Goal: Task Accomplishment & Management: Manage account settings

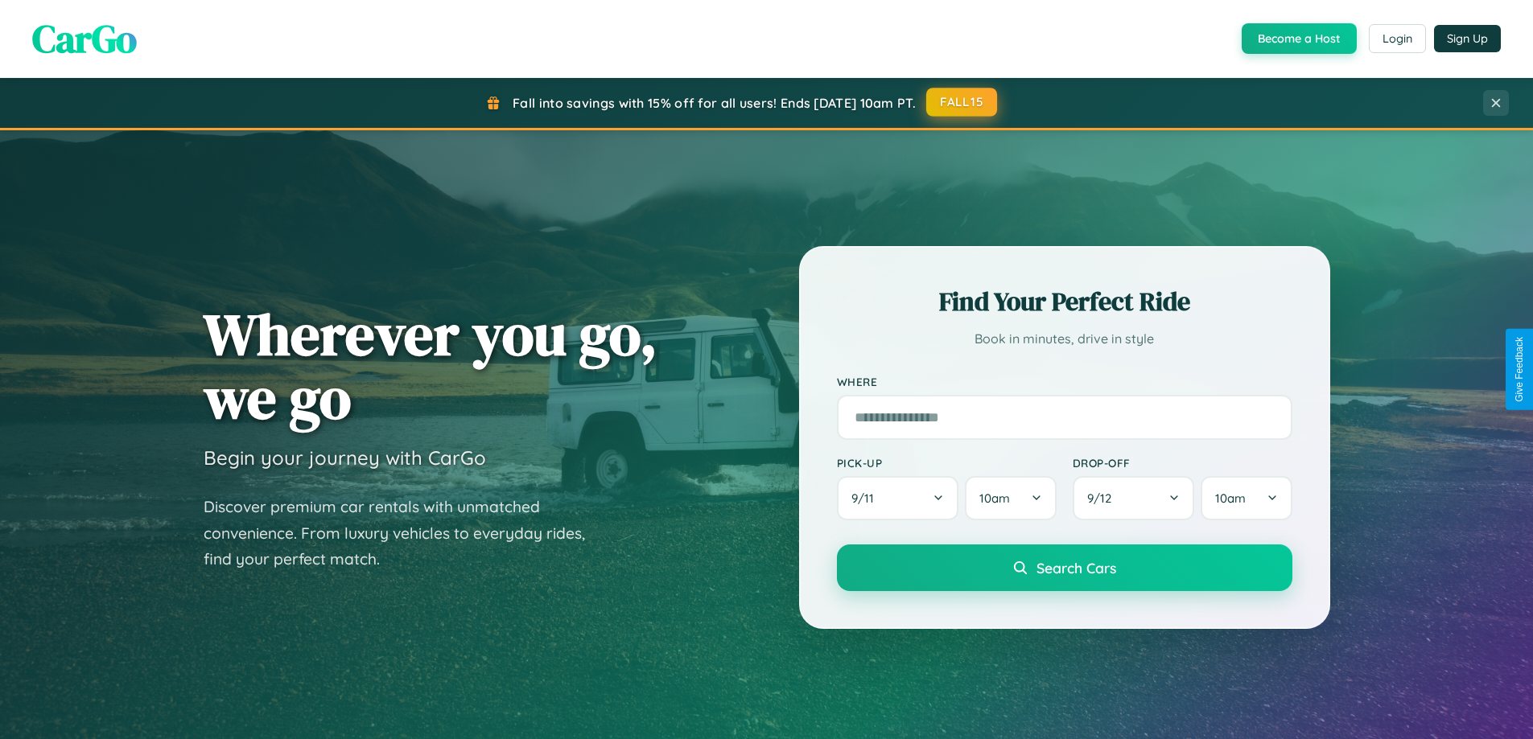
click at [962, 102] on button "FALL15" at bounding box center [961, 102] width 71 height 29
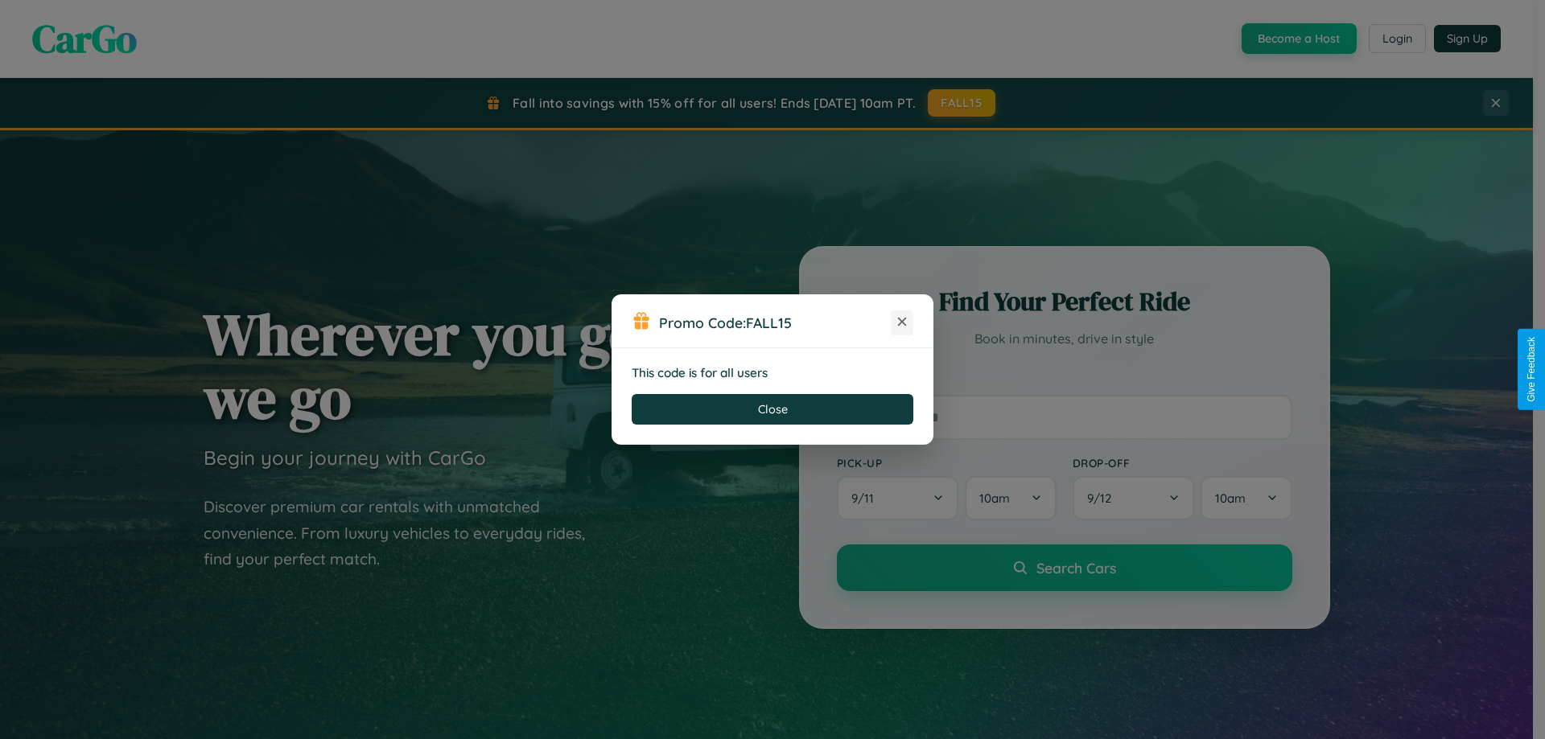
click at [902, 323] on icon at bounding box center [902, 322] width 16 height 16
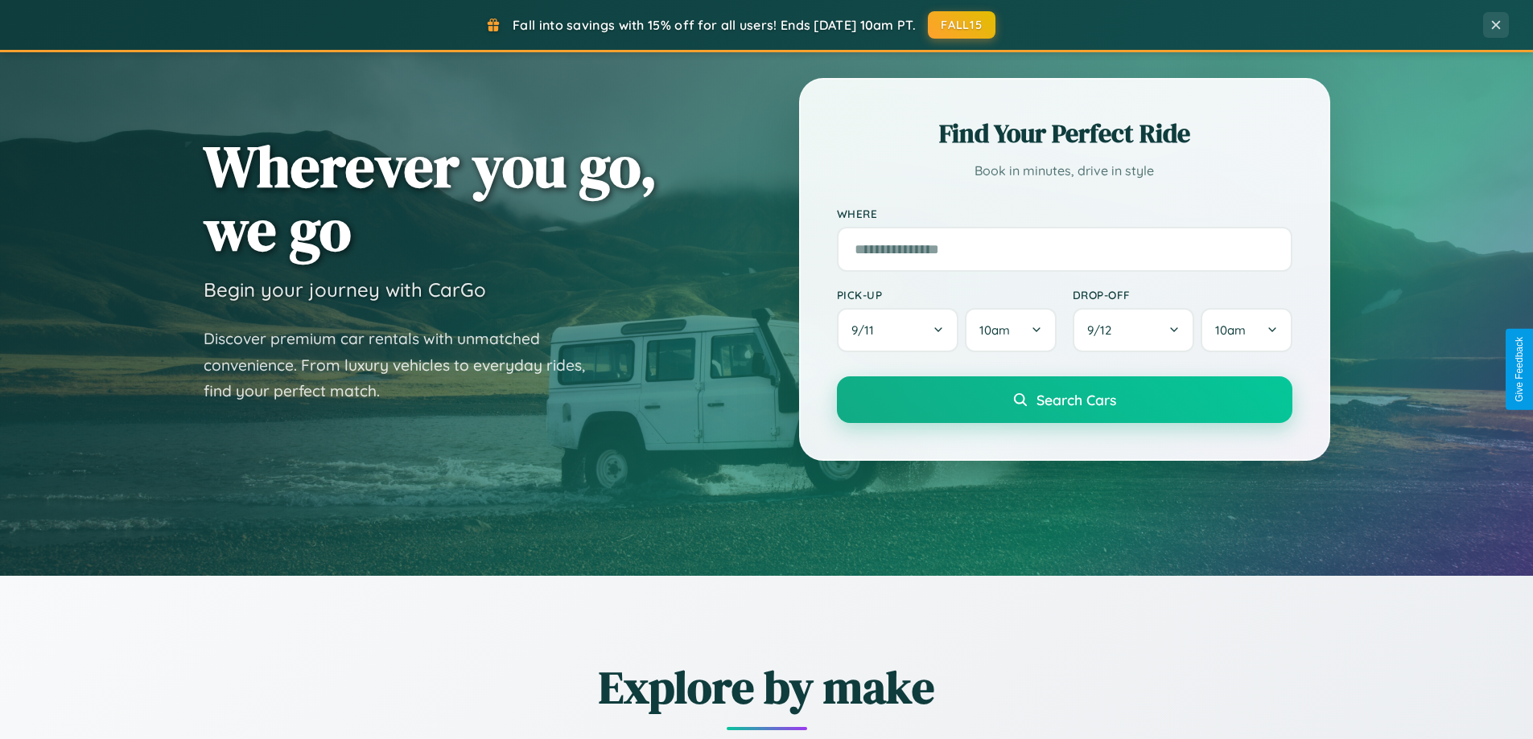
scroll to position [693, 0]
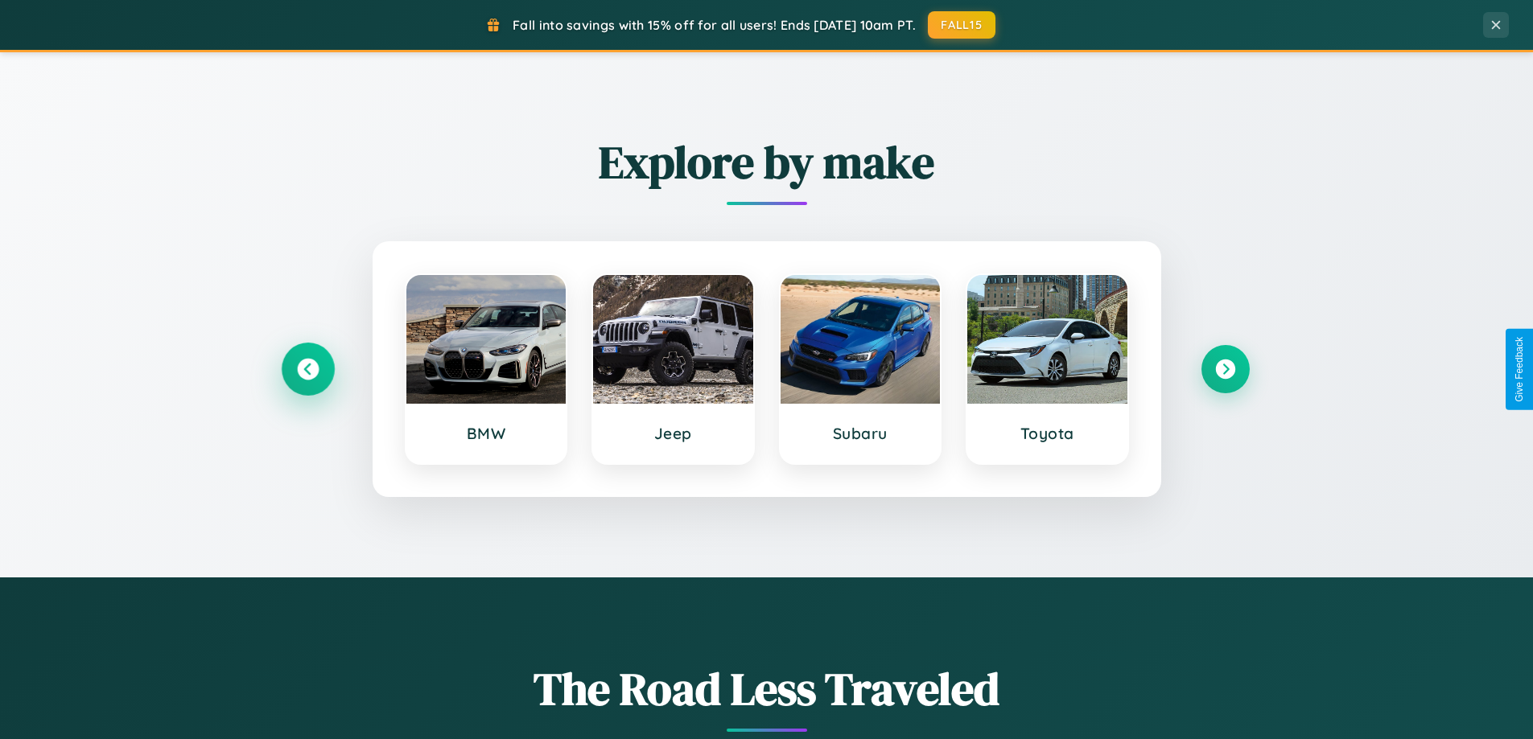
click at [307, 369] on icon at bounding box center [308, 370] width 22 height 22
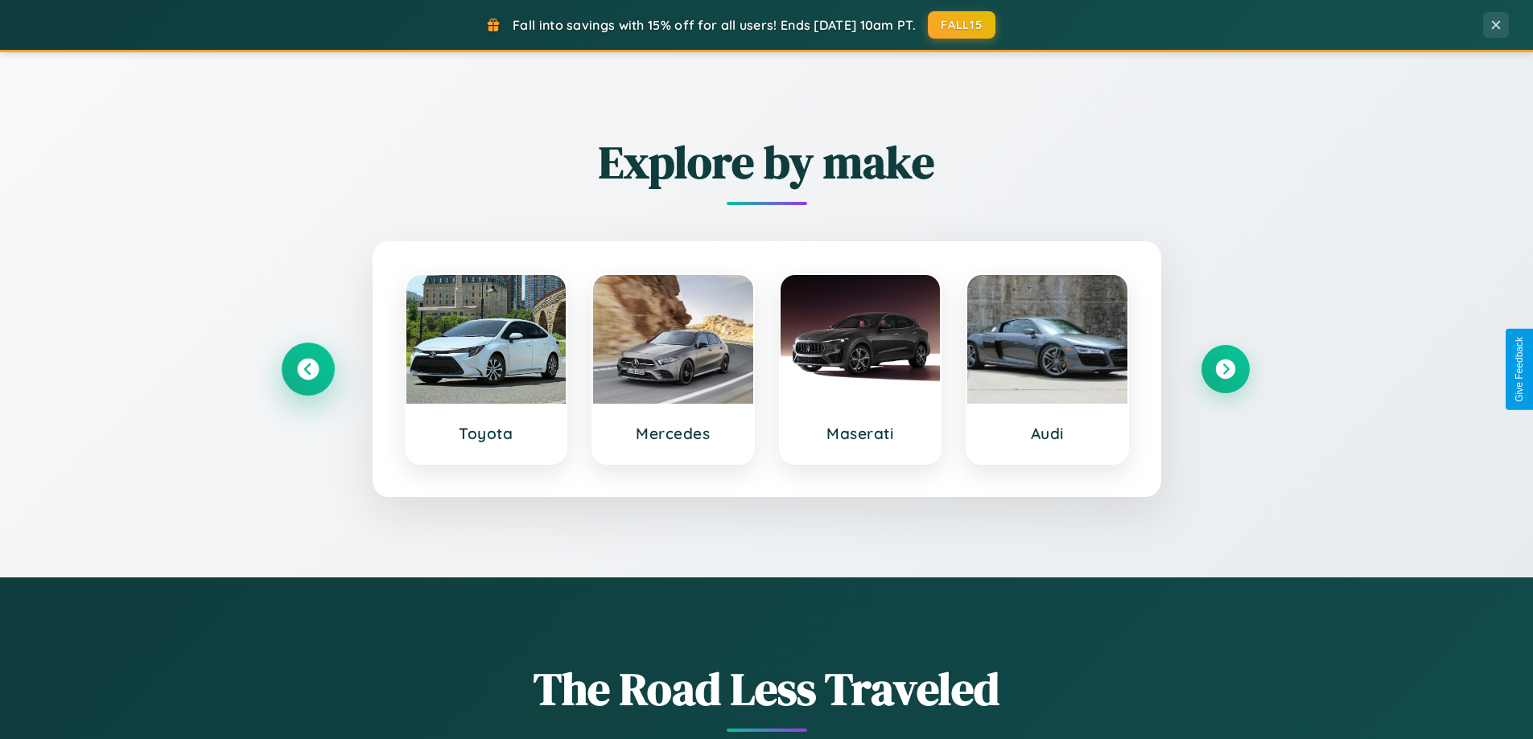
click at [307, 369] on icon at bounding box center [308, 370] width 22 height 22
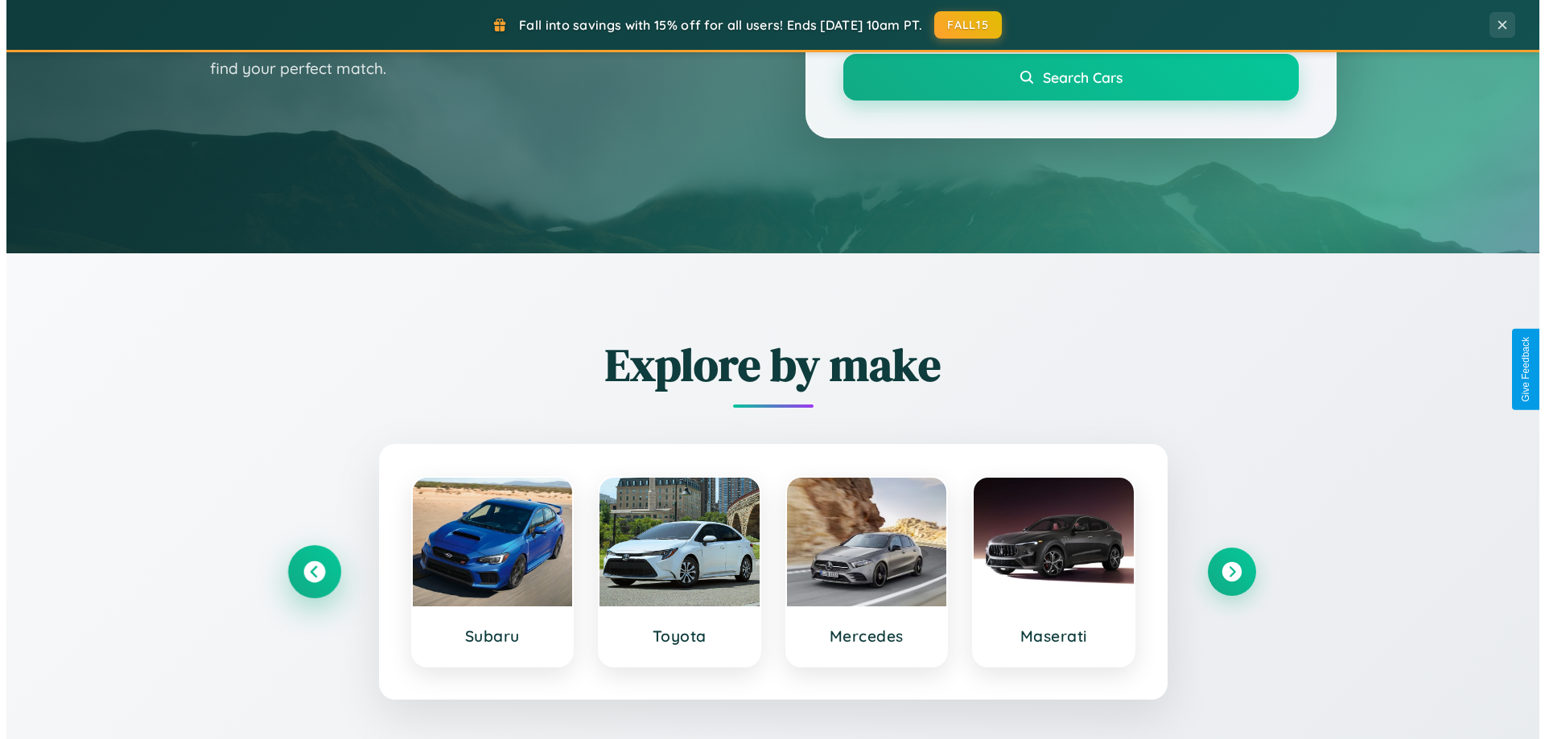
scroll to position [0, 0]
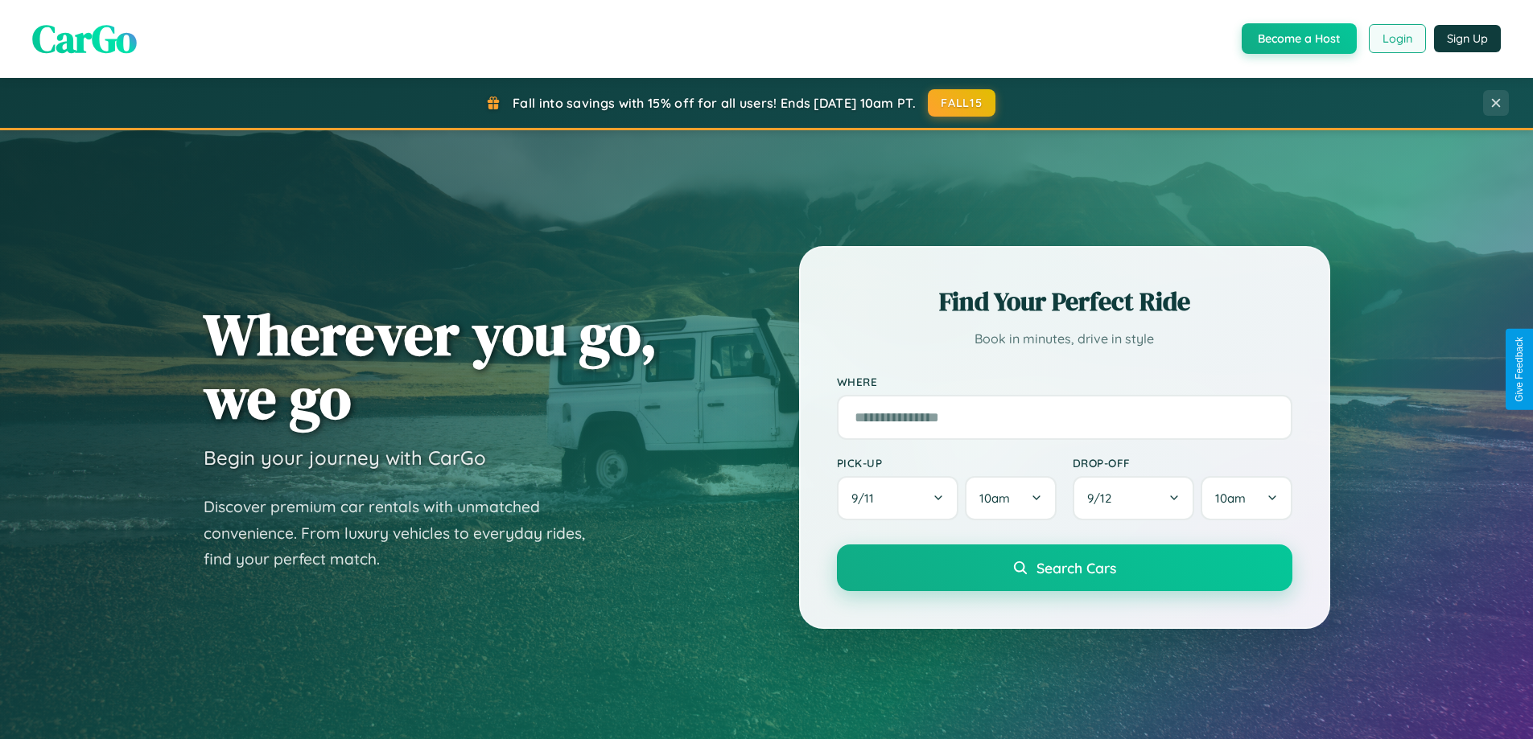
click at [1396, 39] on button "Login" at bounding box center [1396, 38] width 57 height 29
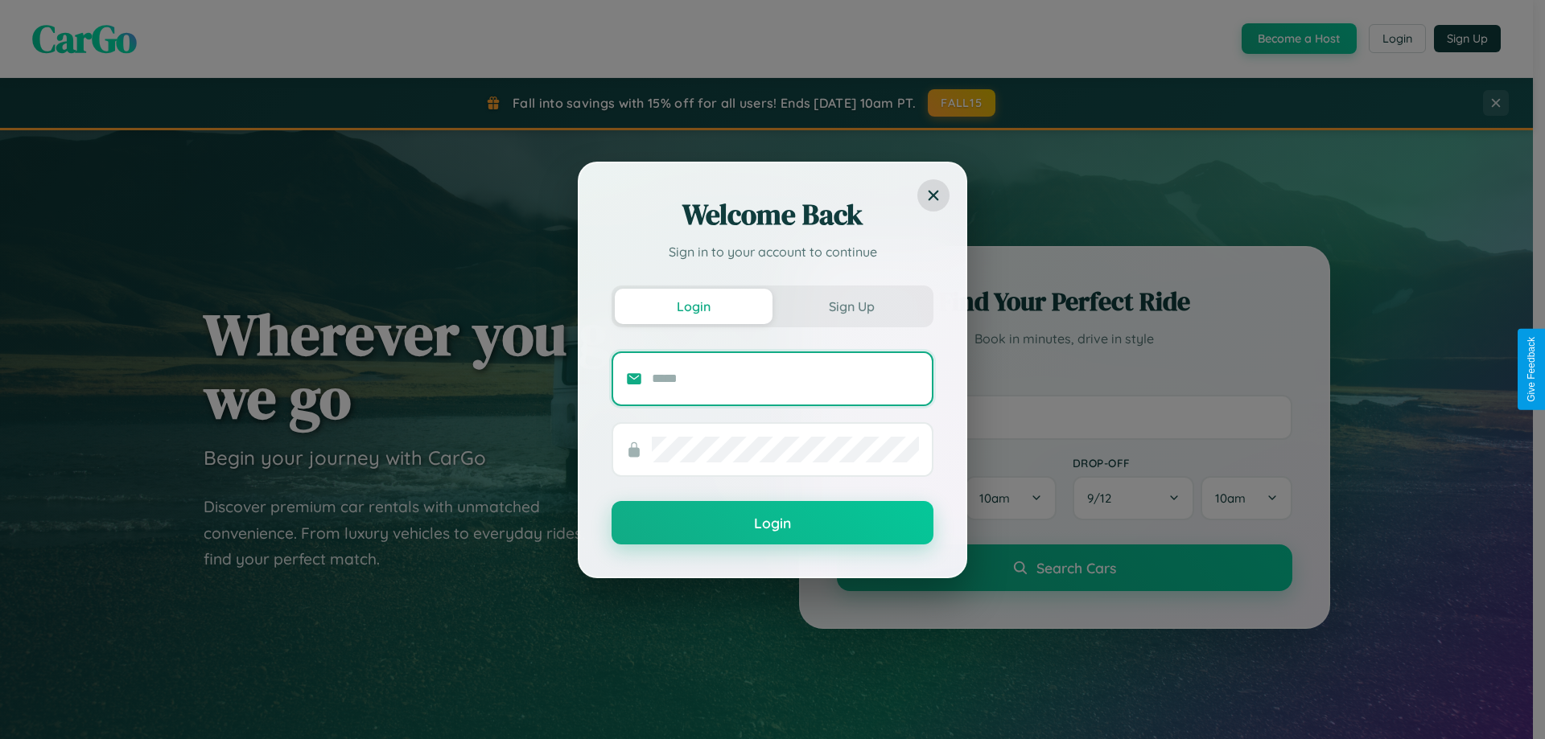
click at [785, 378] on input "text" at bounding box center [785, 379] width 267 height 26
type input "**********"
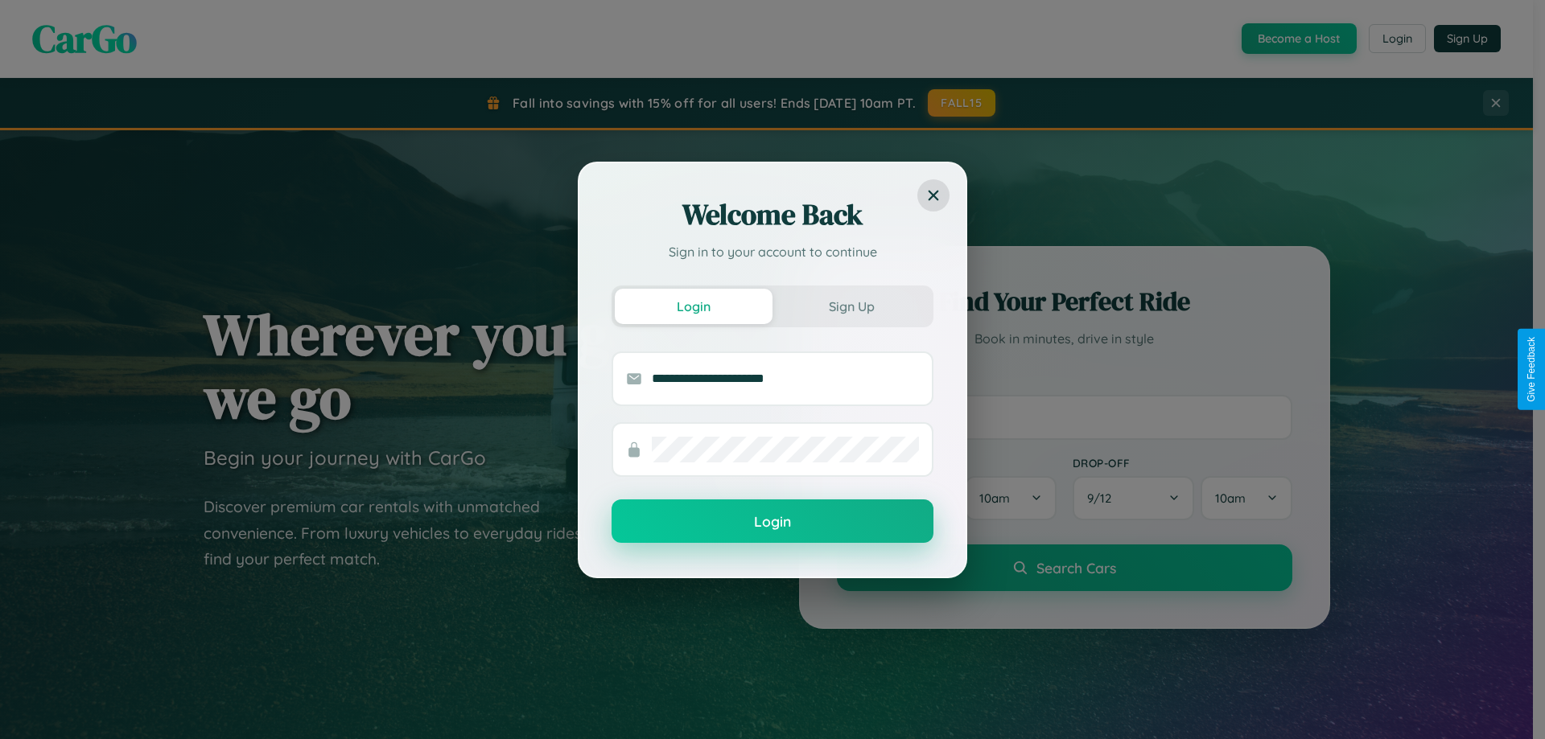
click at [772, 522] on button "Login" at bounding box center [772, 521] width 322 height 43
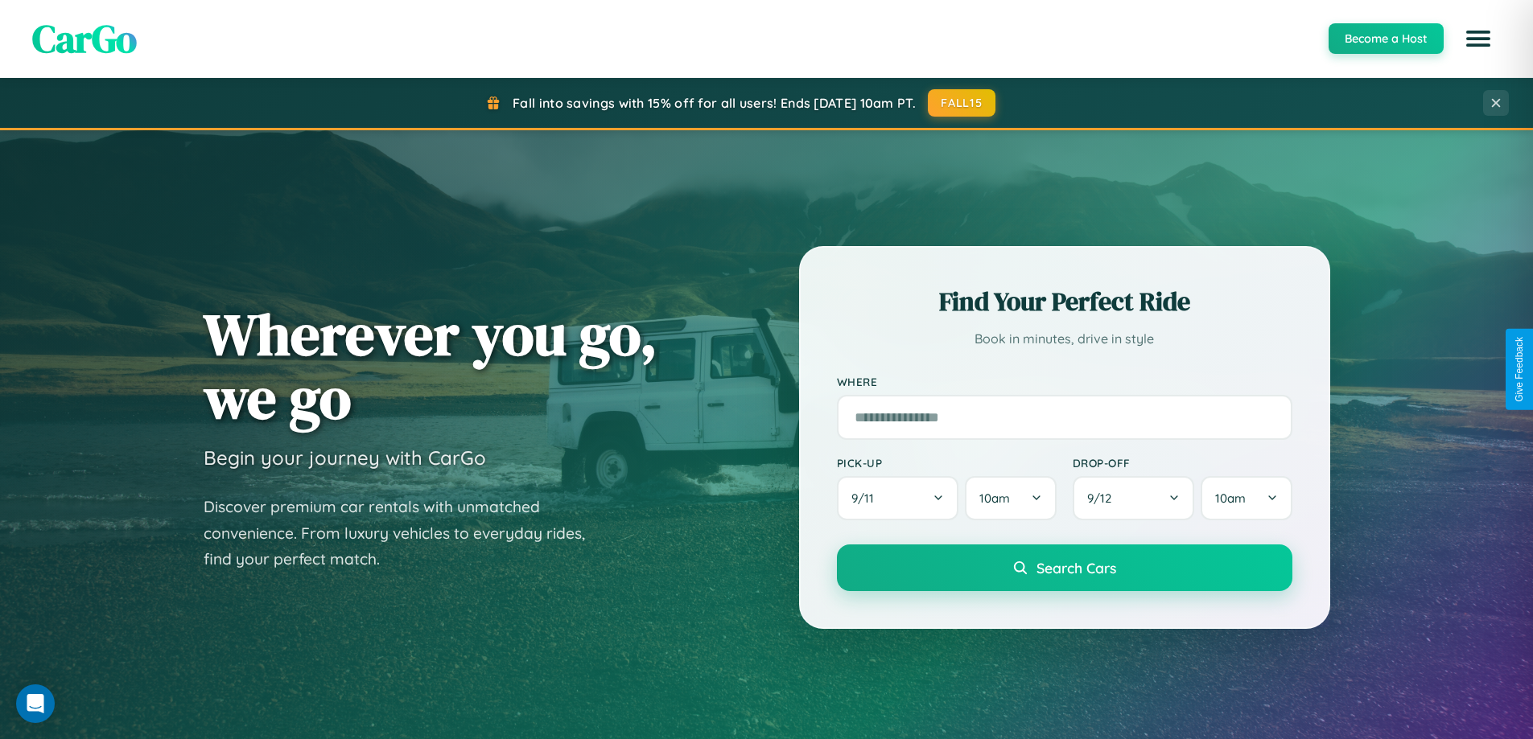
scroll to position [47, 0]
